Goal: Transaction & Acquisition: Obtain resource

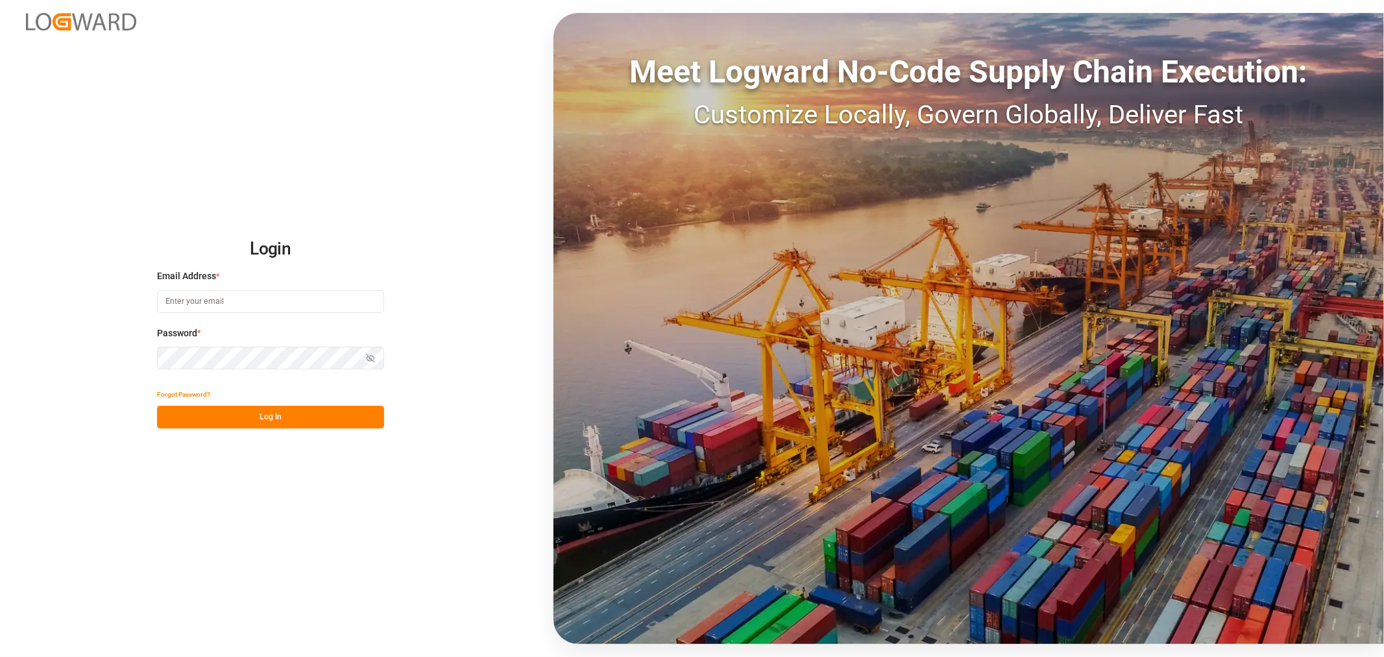
click at [245, 302] on input at bounding box center [270, 301] width 227 height 23
type input "[PERSON_NAME][DOMAIN_NAME][EMAIL_ADDRESS][DOMAIN_NAME]"
click at [375, 353] on button "Show password" at bounding box center [370, 358] width 27 height 23
click at [286, 423] on button "Log In" at bounding box center [270, 417] width 227 height 23
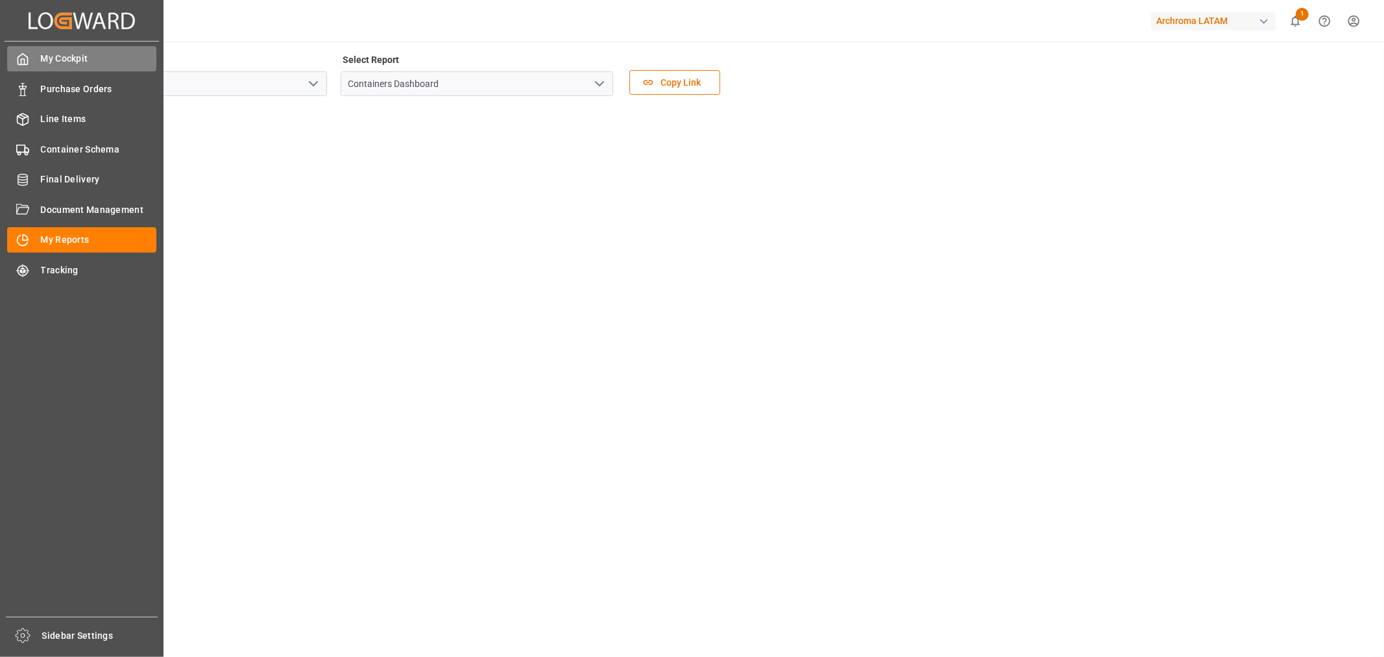
click at [64, 60] on span "My Cockpit" at bounding box center [99, 59] width 116 height 14
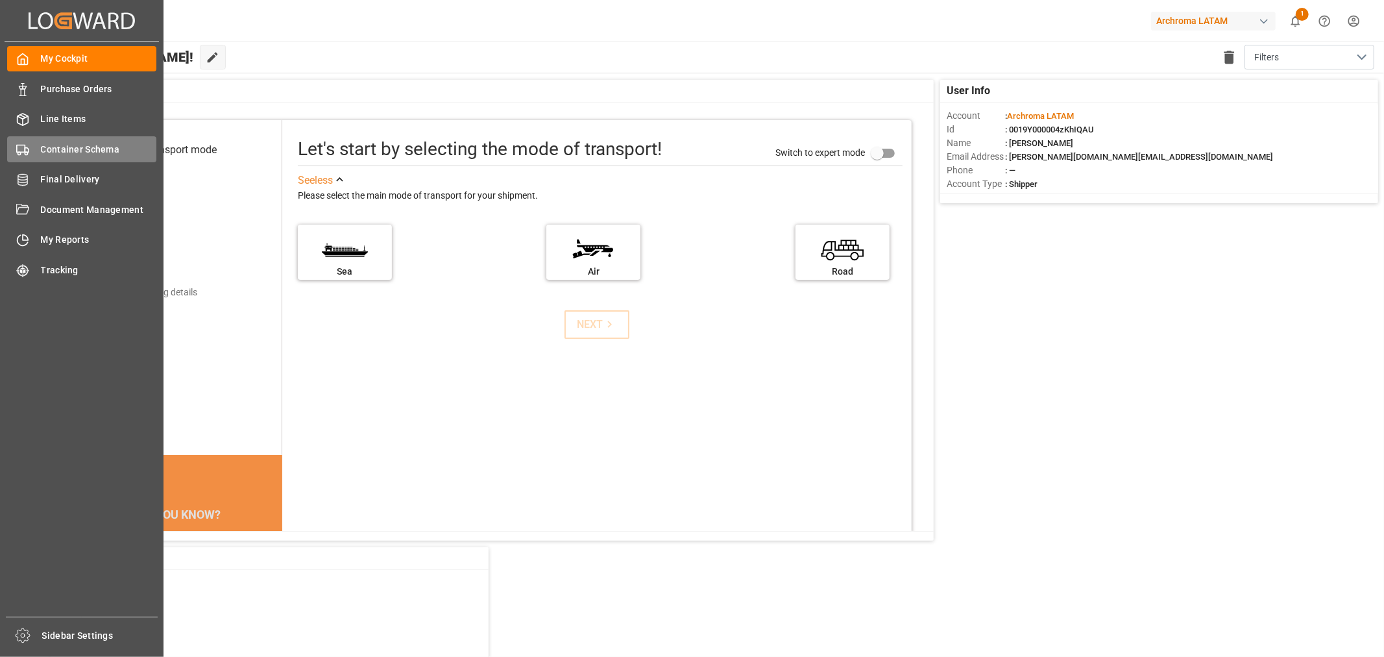
click at [56, 152] on span "Container Schema" at bounding box center [99, 150] width 116 height 14
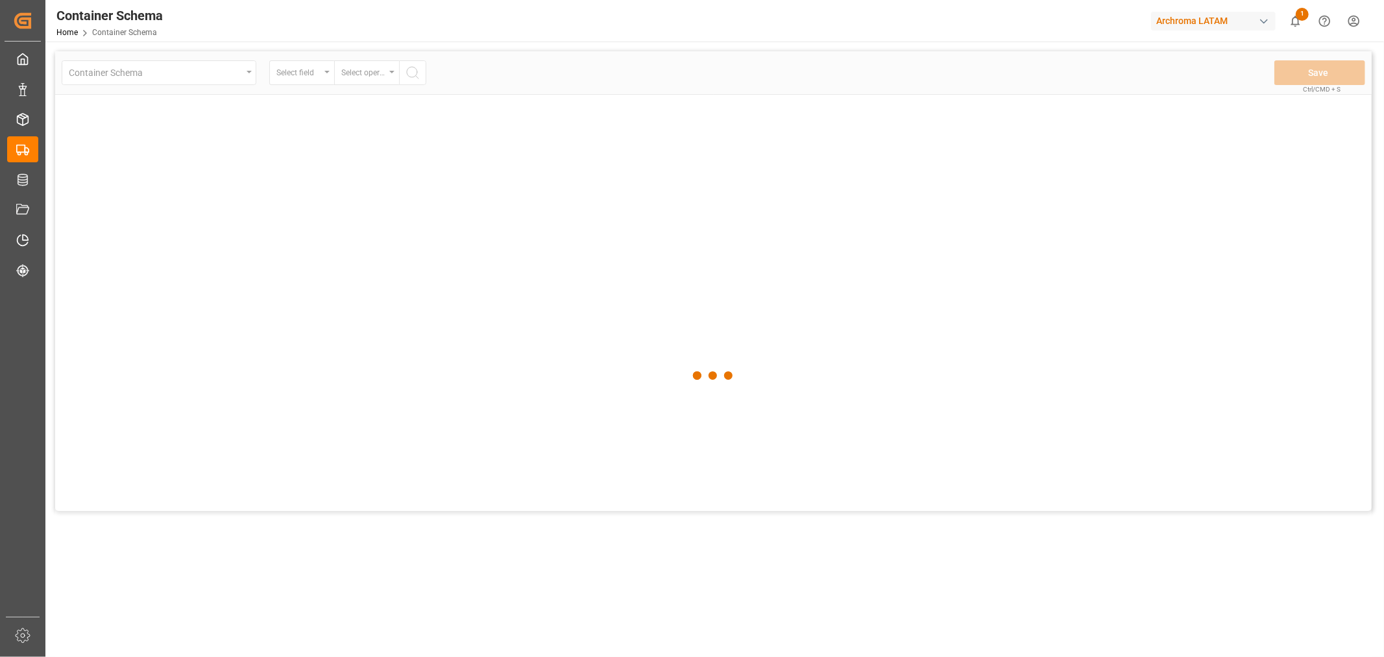
click at [1268, 18] on div "button" at bounding box center [1264, 21] width 13 height 13
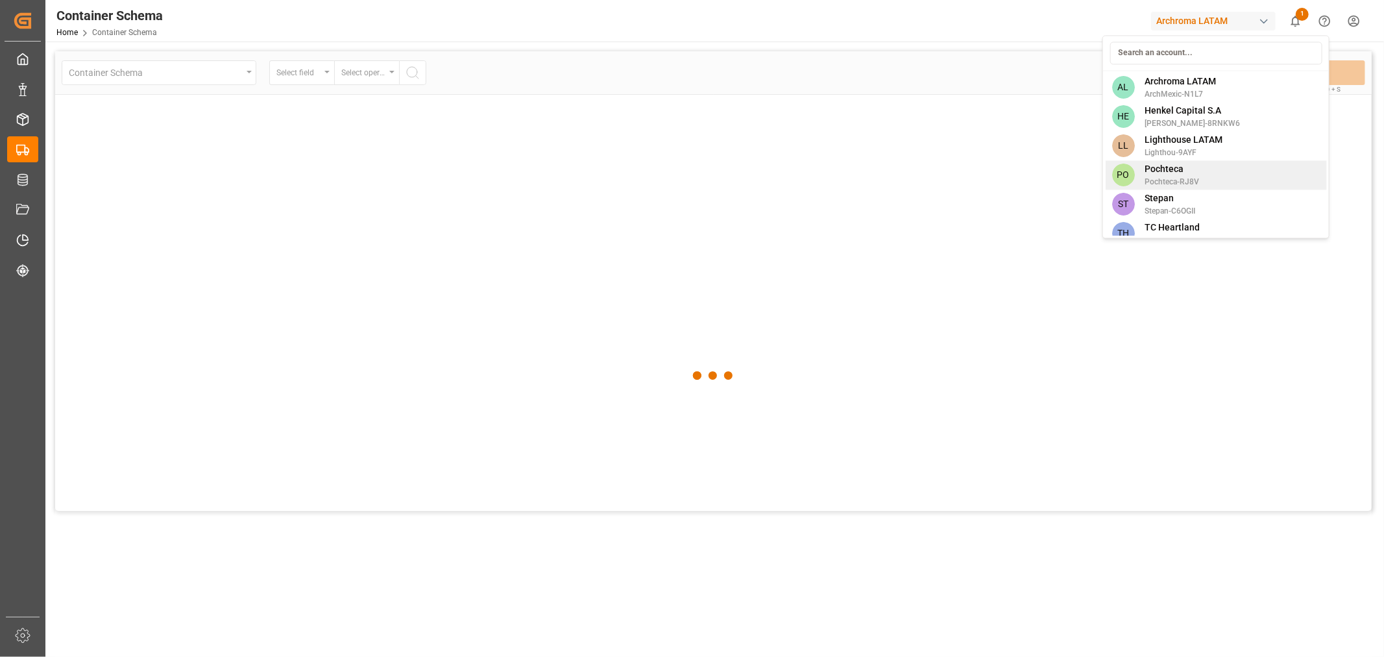
click at [1175, 176] on span "Pochteca-RJ8V" at bounding box center [1172, 182] width 55 height 12
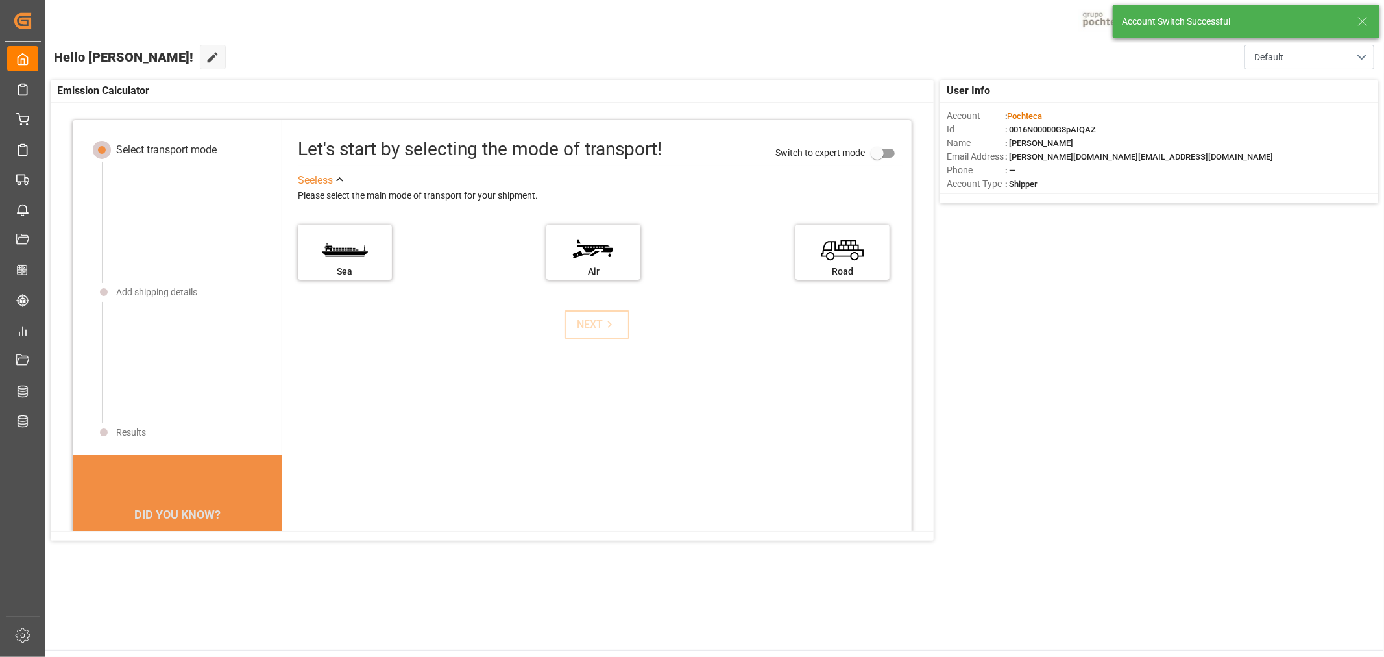
click at [1360, 23] on line at bounding box center [1363, 22] width 8 height 8
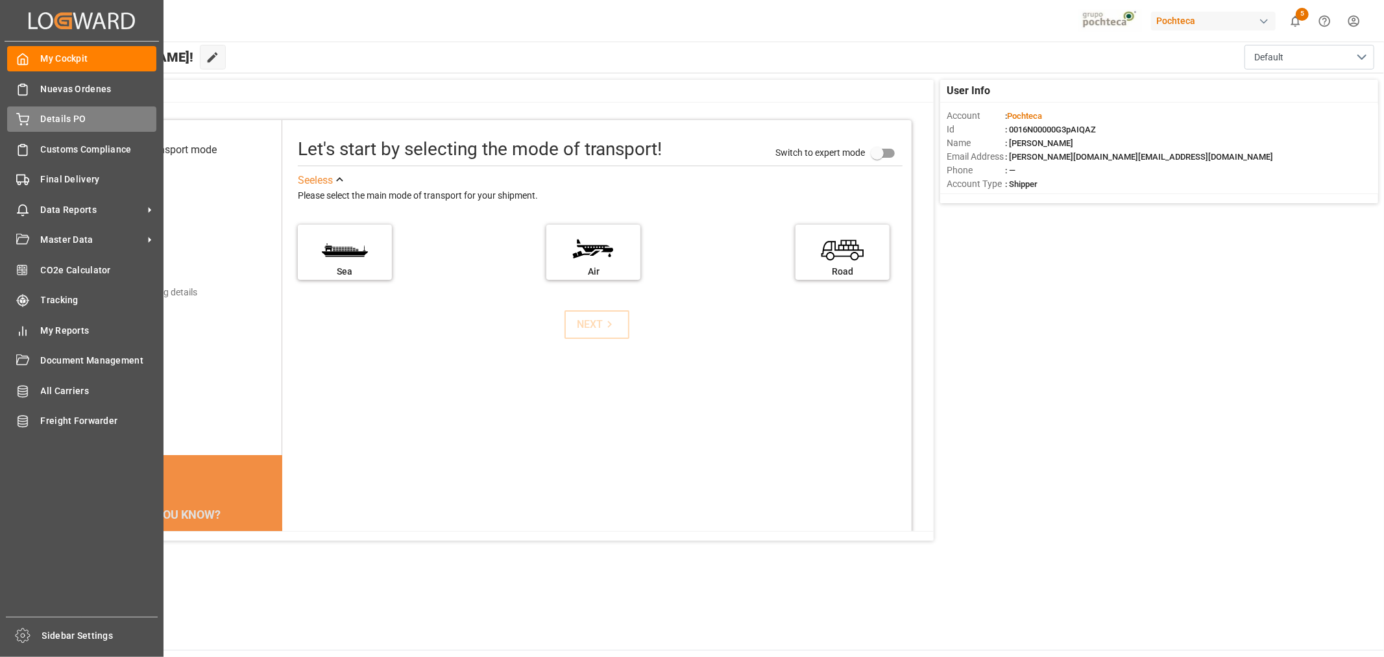
click at [53, 123] on span "Details PO" at bounding box center [99, 119] width 116 height 14
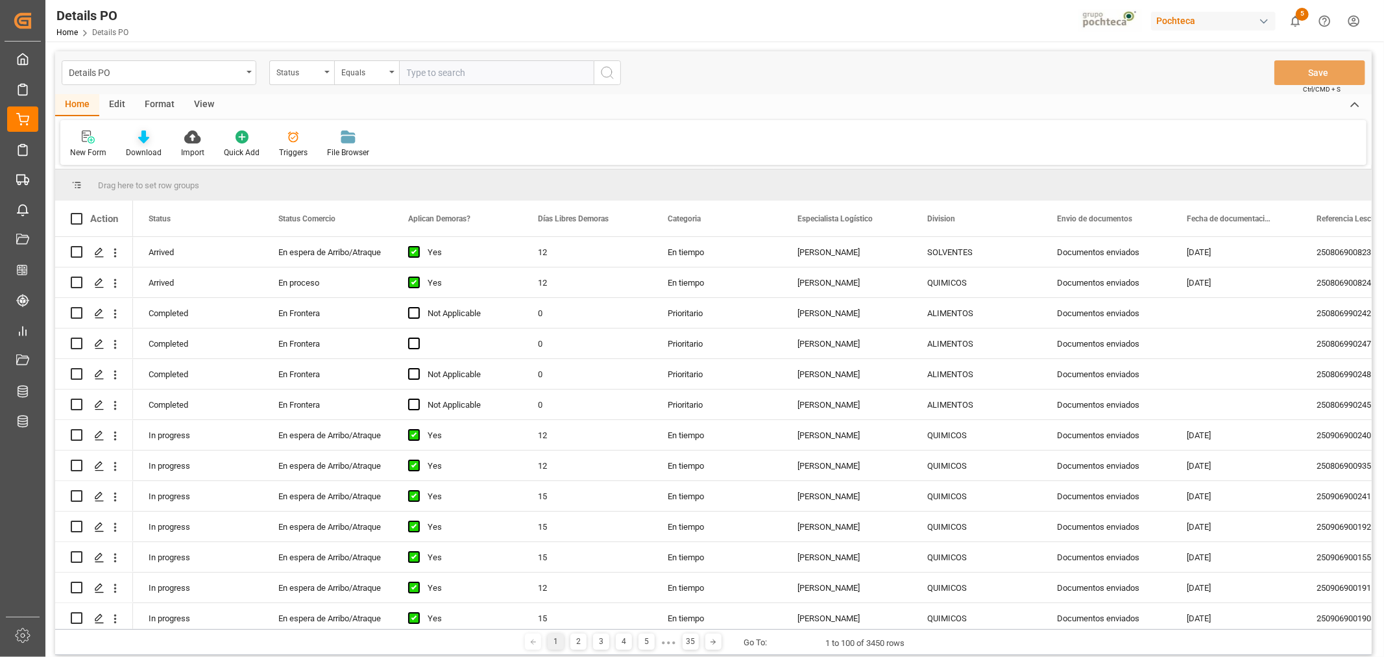
click at [151, 147] on div "Download" at bounding box center [144, 153] width 36 height 12
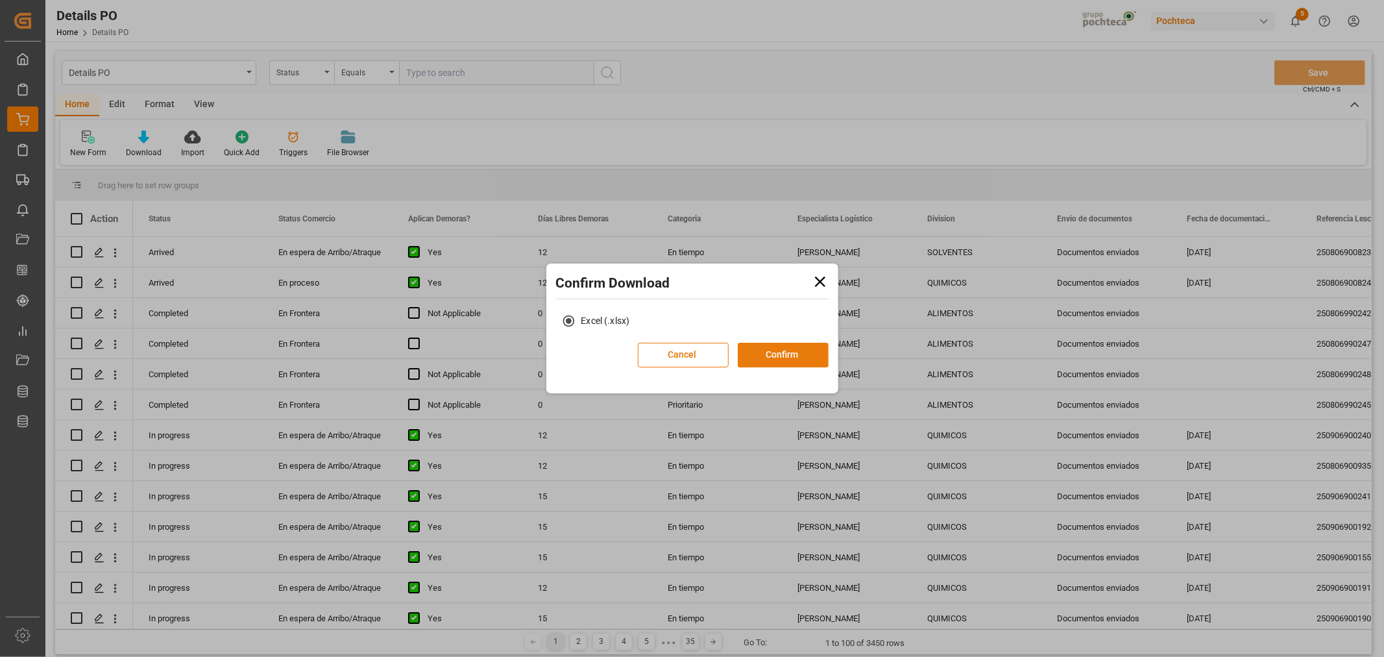
click at [776, 359] on button "Confirm" at bounding box center [783, 355] width 91 height 25
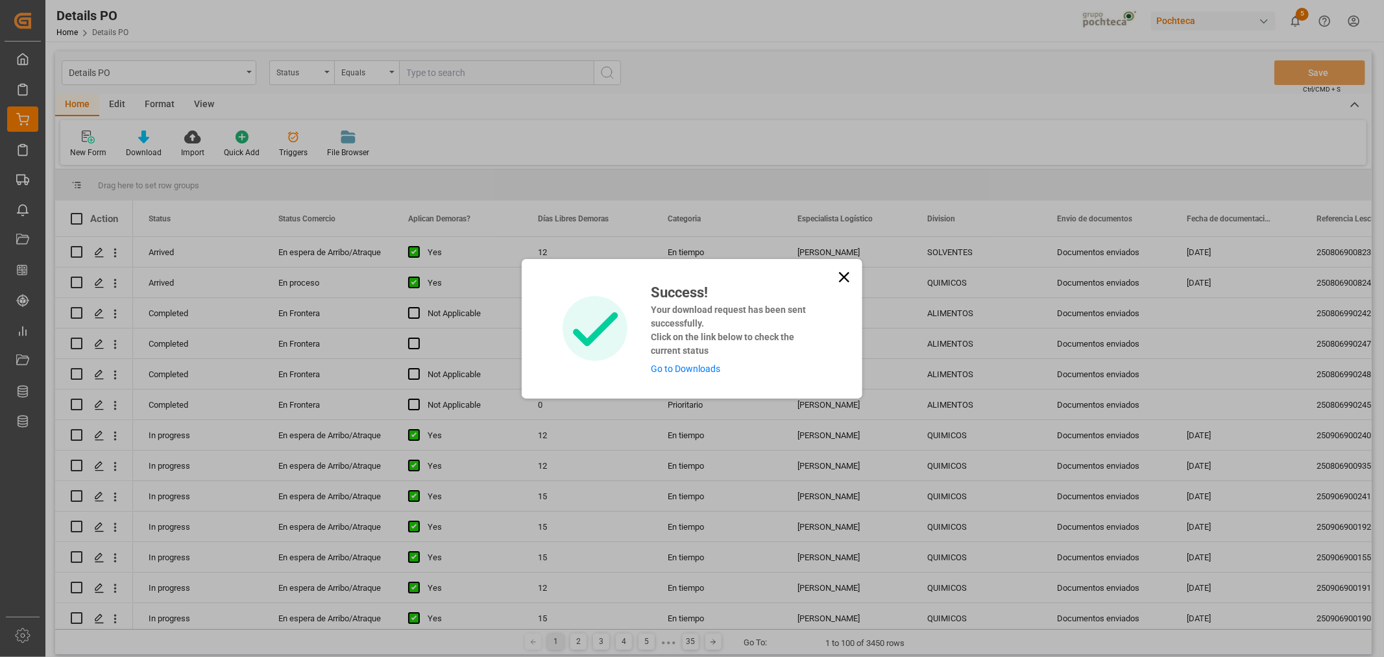
click at [683, 367] on link "Go to Downloads" at bounding box center [685, 368] width 69 height 10
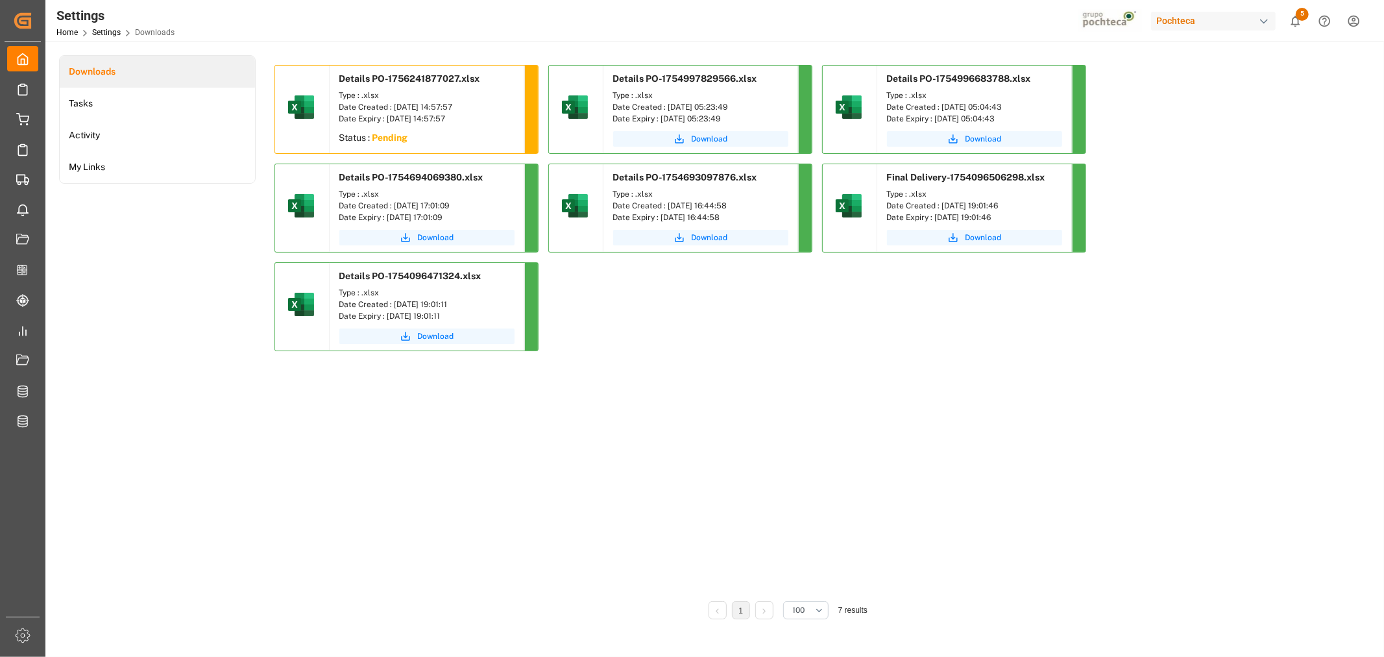
click at [411, 88] on div "Type : .xlsx Date Created : [DATE] 14:57:57 Date Expiry : [DATE] 14:57:57" at bounding box center [427, 107] width 195 height 42
click at [423, 136] on span "Download" at bounding box center [436, 139] width 36 height 12
click at [1301, 20] on span "6" at bounding box center [1302, 14] width 13 height 13
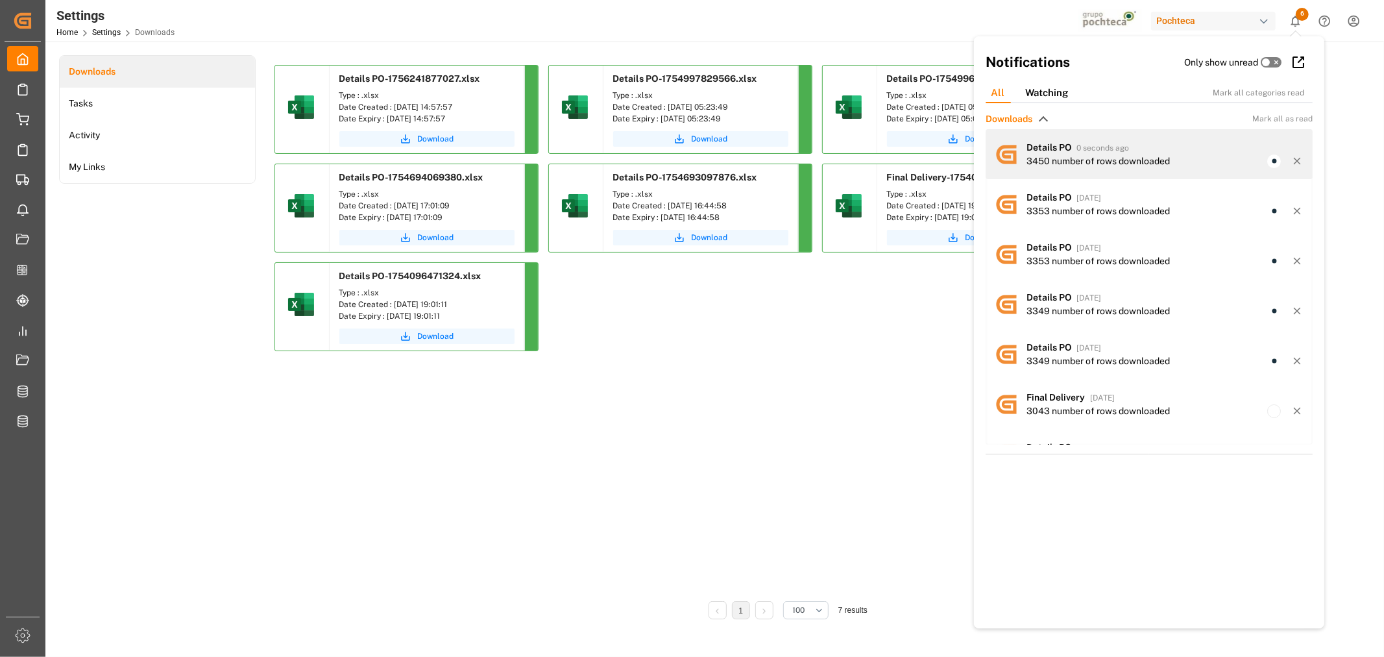
click at [1097, 148] on span "0 seconds ago" at bounding box center [1103, 147] width 53 height 9
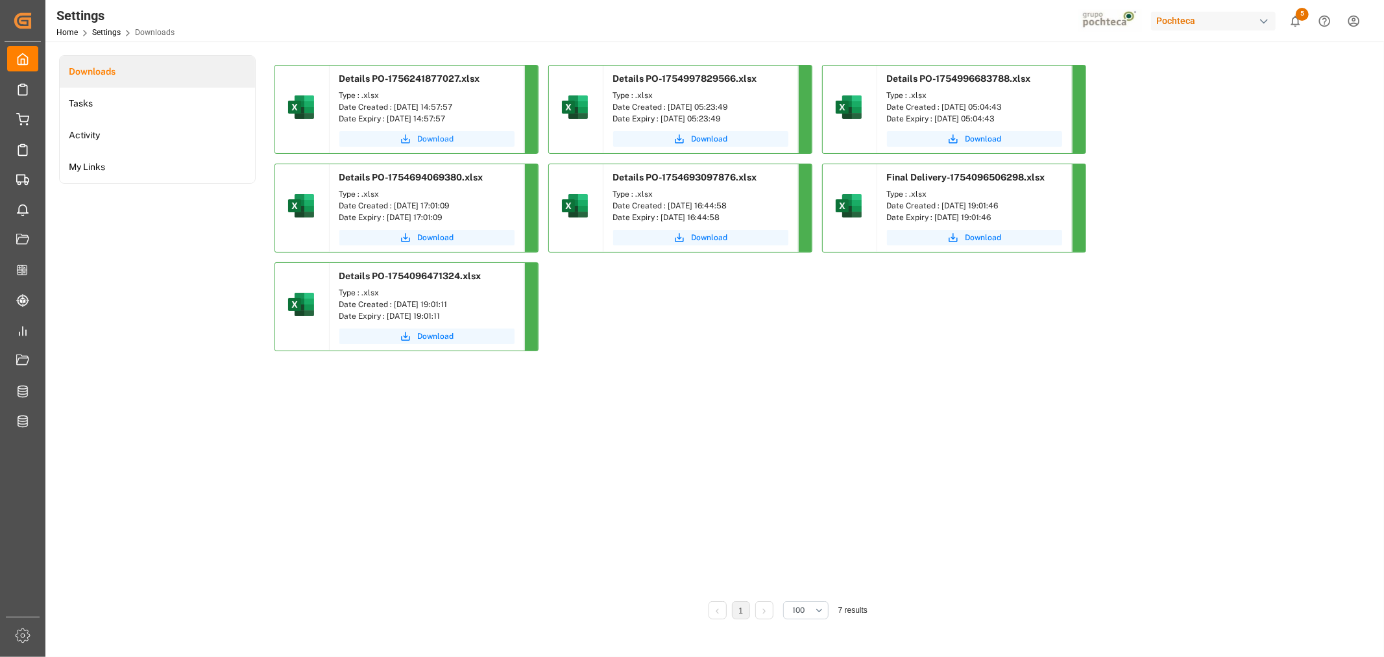
click at [419, 133] on span "Download" at bounding box center [436, 139] width 36 height 12
